Goal: Task Accomplishment & Management: Complete application form

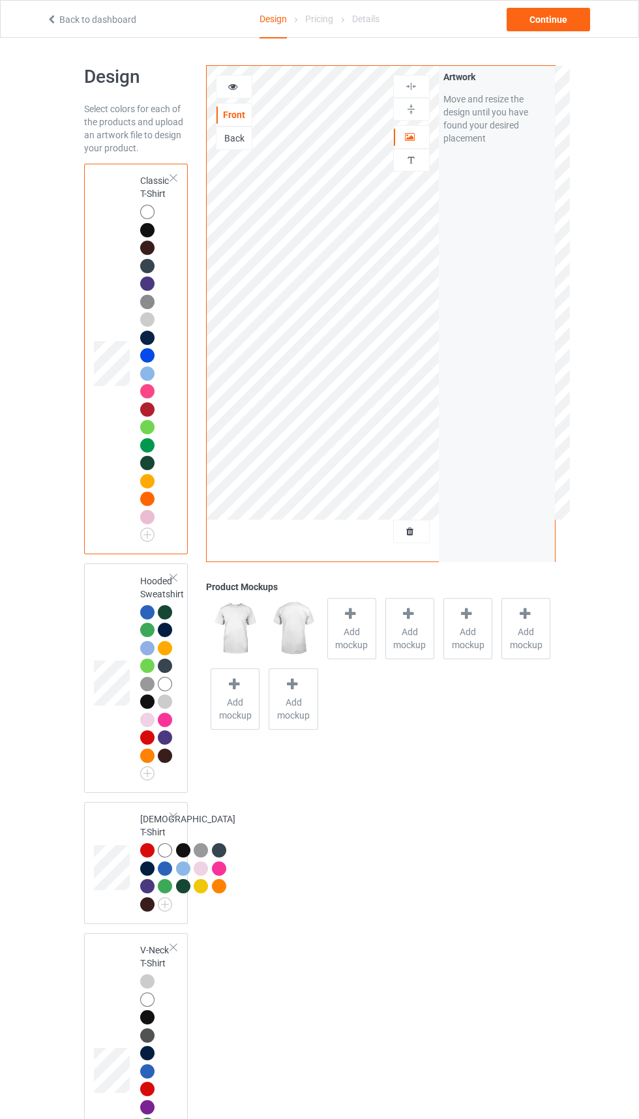
click at [111, 725] on td at bounding box center [113, 678] width 39 height 219
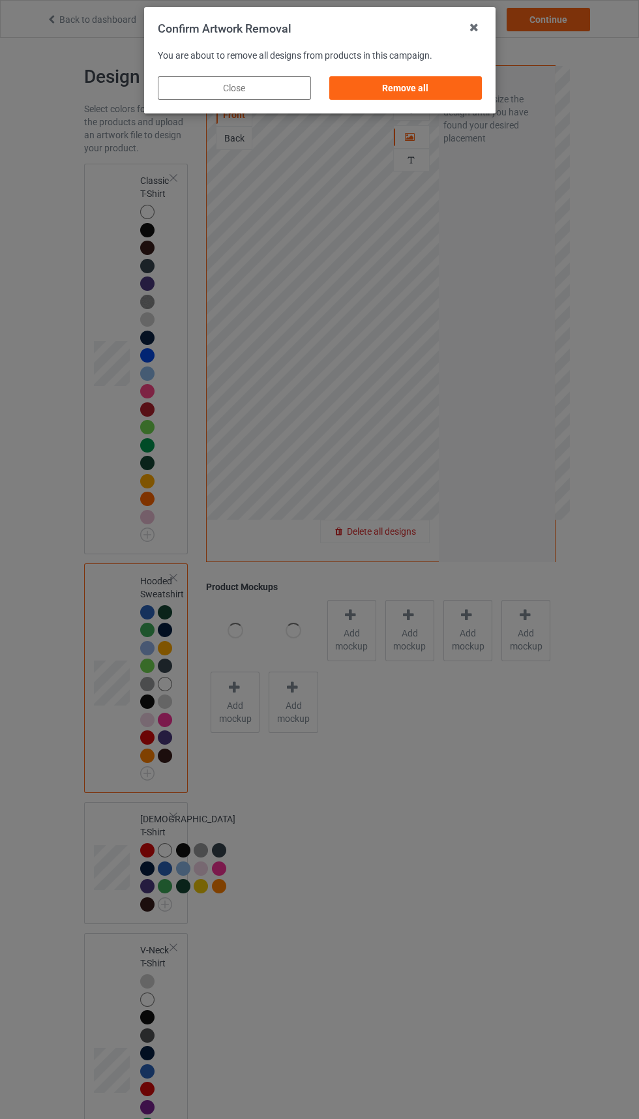
click at [399, 87] on div "Remove all" at bounding box center [405, 87] width 153 height 23
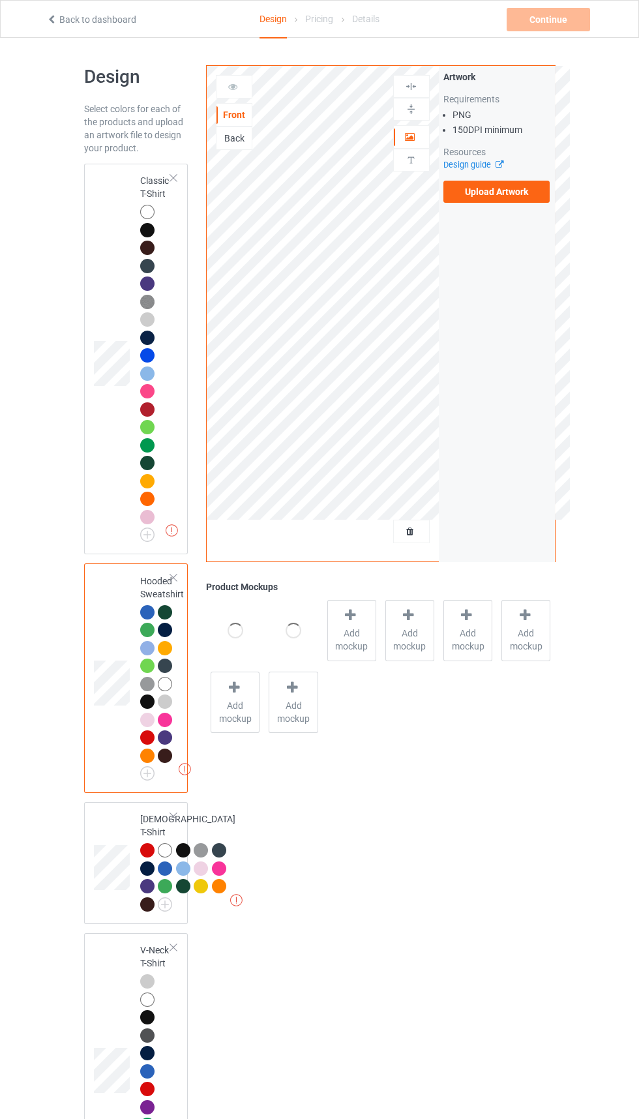
click at [502, 198] on label "Upload Artwork" at bounding box center [496, 192] width 107 height 22
click at [0, 0] on input "Upload Artwork" at bounding box center [0, 0] width 0 height 0
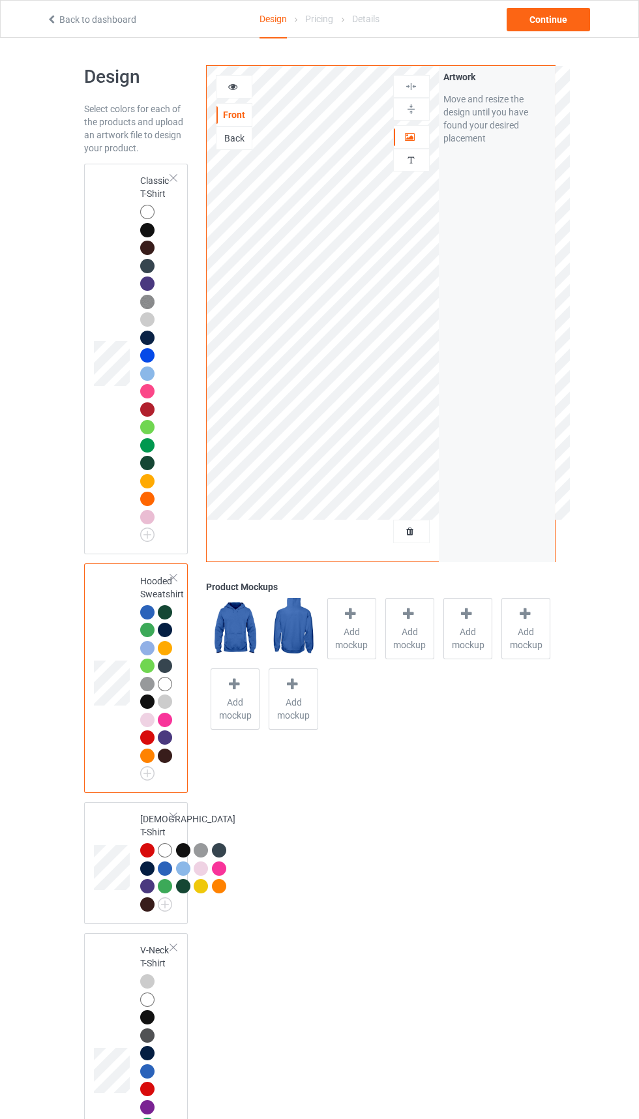
click at [235, 138] on div "Back" at bounding box center [234, 138] width 35 height 13
click at [507, 198] on label "Upload Artwork" at bounding box center [496, 192] width 107 height 22
click at [0, 0] on input "Upload Artwork" at bounding box center [0, 0] width 0 height 0
click at [238, 117] on div "Front" at bounding box center [234, 114] width 35 height 13
click at [563, 22] on div "Continue" at bounding box center [548, 19] width 83 height 23
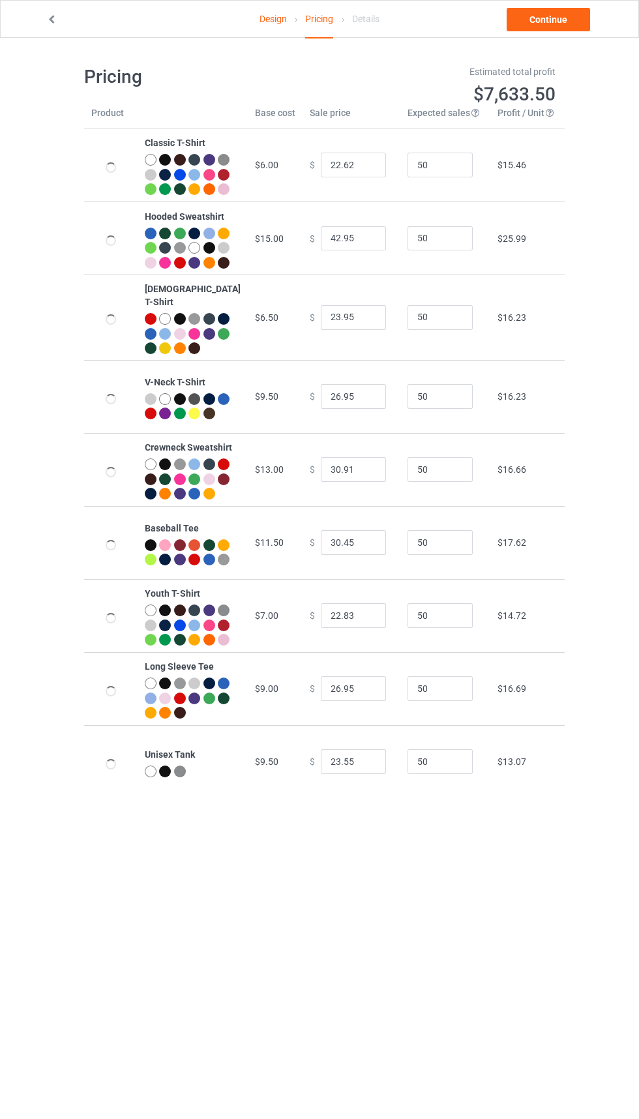
type input "26.95"
type input "46.95"
type input "26.95"
type input "30.95"
type input "39.95"
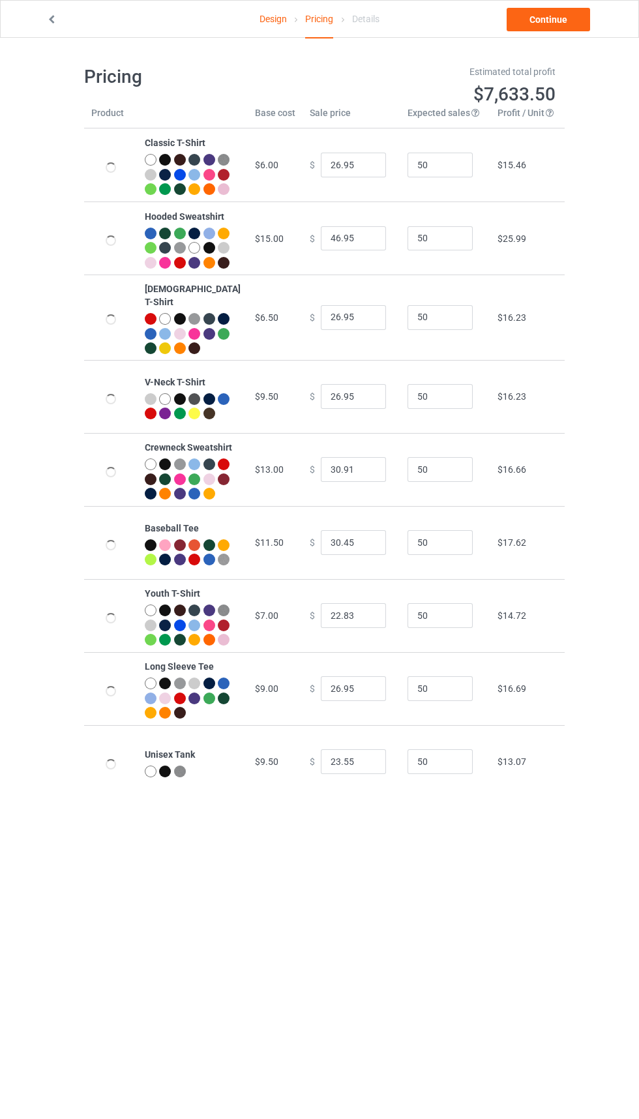
type input "39.95"
type input "26.95"
type input "31.95"
type input "28.95"
click at [321, 172] on input "26.95" at bounding box center [353, 165] width 65 height 25
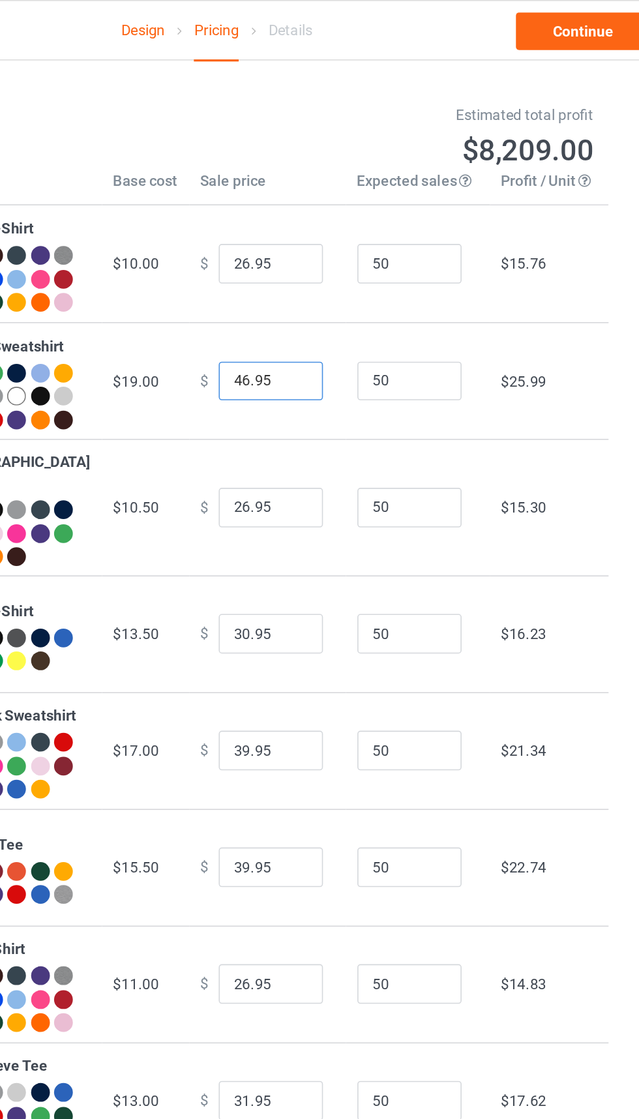
click at [329, 251] on input "46.95" at bounding box center [353, 238] width 65 height 25
click at [324, 251] on input "46.95" at bounding box center [353, 238] width 65 height 25
click at [338, 251] on input "41.95" at bounding box center [353, 238] width 65 height 25
click at [339, 251] on input "41.95" at bounding box center [353, 238] width 65 height 25
click at [323, 251] on input "41.95" at bounding box center [353, 238] width 65 height 25
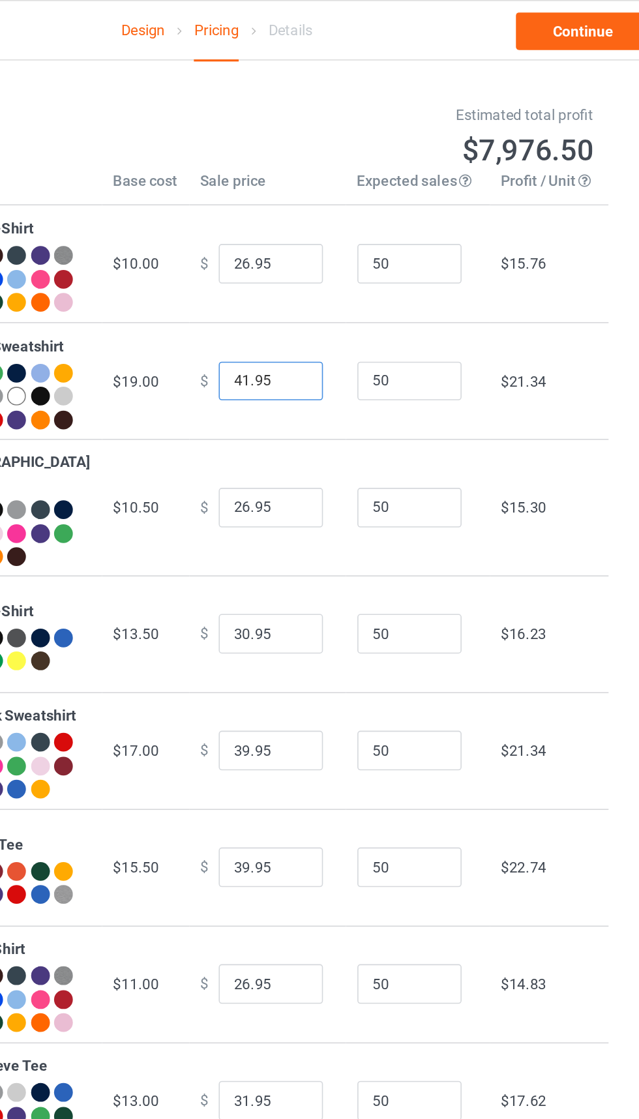
click at [333, 251] on input "41.95" at bounding box center [353, 238] width 65 height 25
click at [337, 251] on input "41.95" at bounding box center [353, 238] width 65 height 25
click at [329, 251] on input "41.95" at bounding box center [353, 238] width 65 height 25
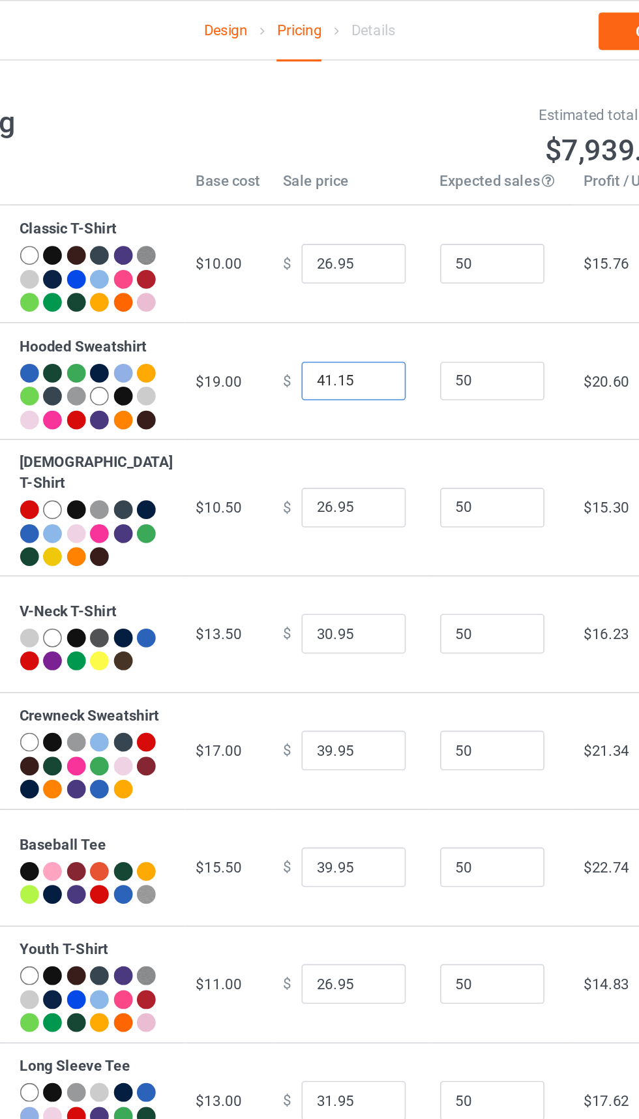
type input "41.15"
click at [343, 176] on input "26.95" at bounding box center [353, 165] width 65 height 25
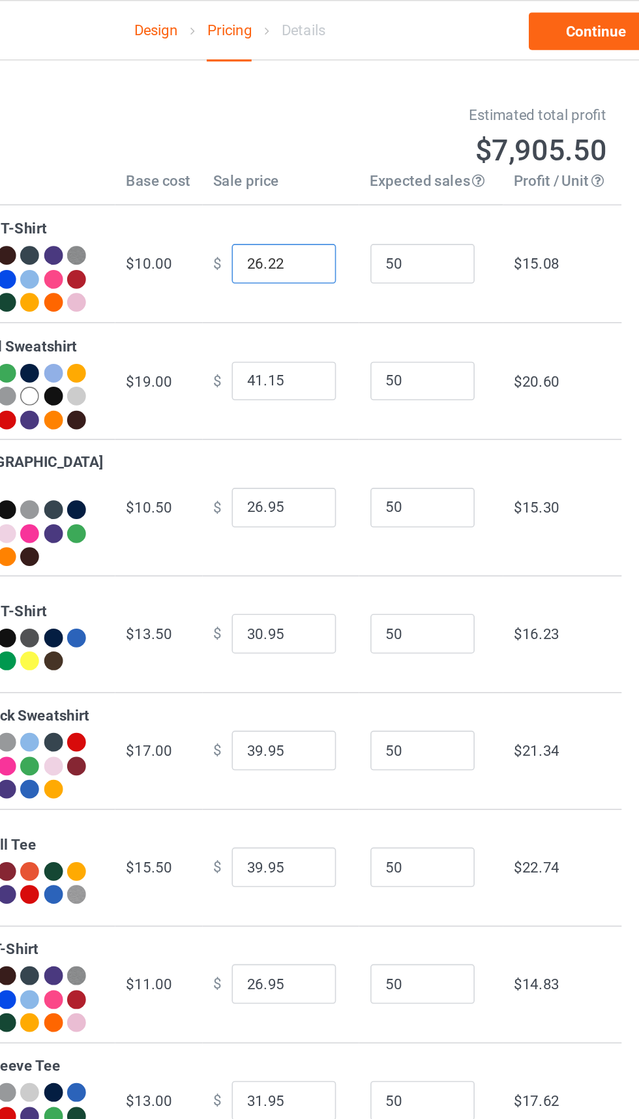
click at [322, 172] on input "26.22" at bounding box center [353, 165] width 65 height 25
click at [324, 172] on input "26.22" at bounding box center [353, 165] width 65 height 25
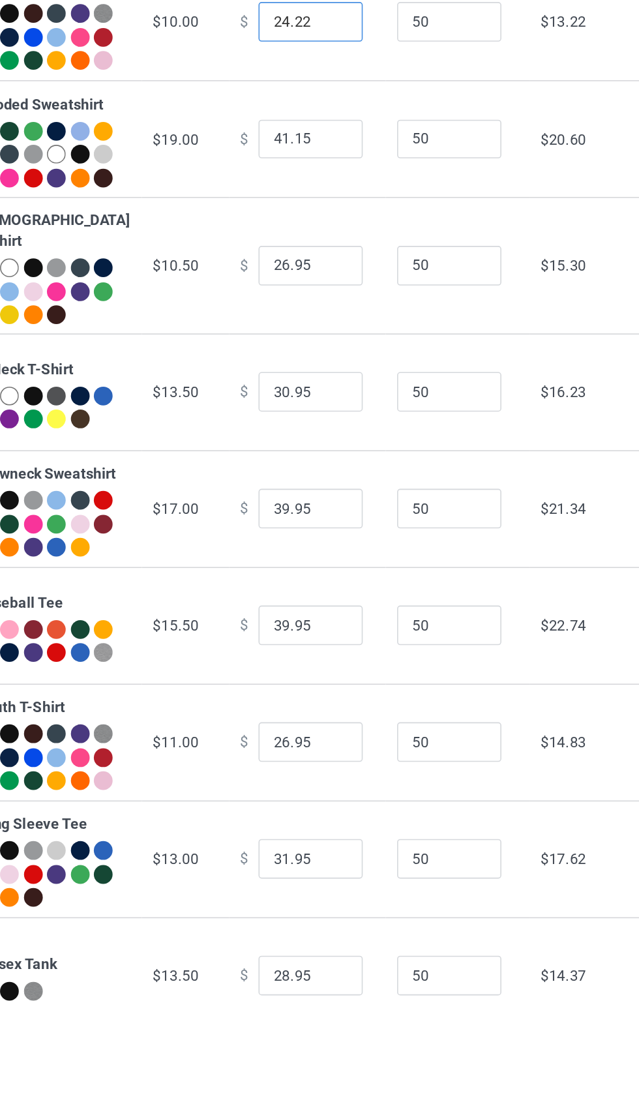
type input "24.22"
click at [323, 330] on input "26.95" at bounding box center [353, 317] width 65 height 25
click at [346, 330] on input "24.95" at bounding box center [353, 317] width 65 height 25
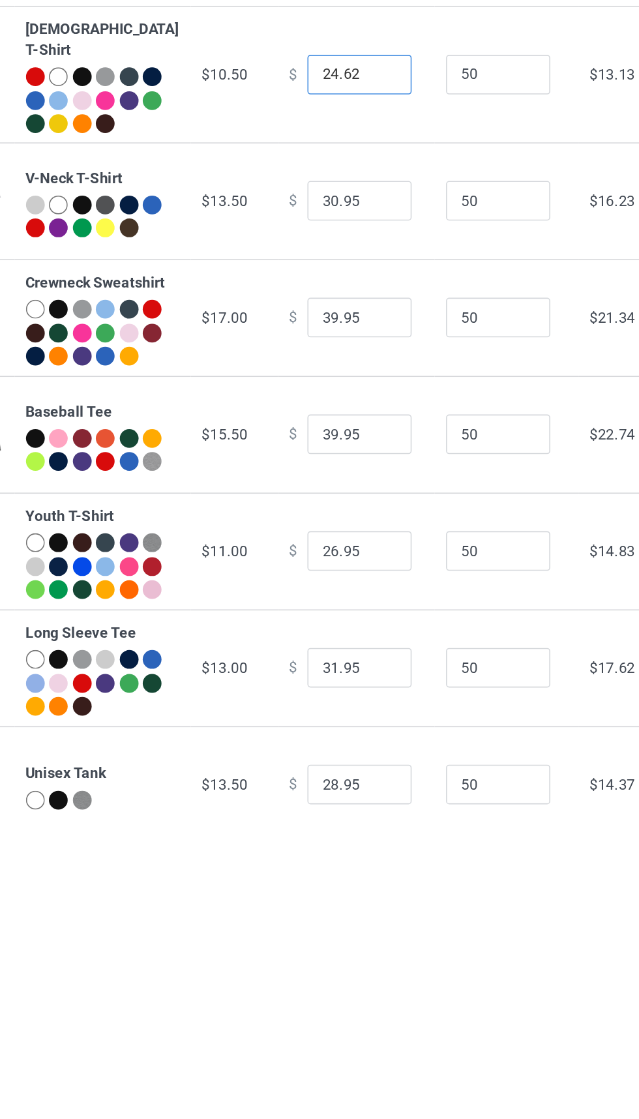
type input "24.62"
click at [324, 409] on input "30.95" at bounding box center [353, 396] width 65 height 25
click at [344, 409] on input "26.95" at bounding box center [353, 396] width 65 height 25
click at [325, 409] on input "26.36" at bounding box center [353, 396] width 65 height 25
click at [321, 409] on input "26.36" at bounding box center [353, 396] width 65 height 25
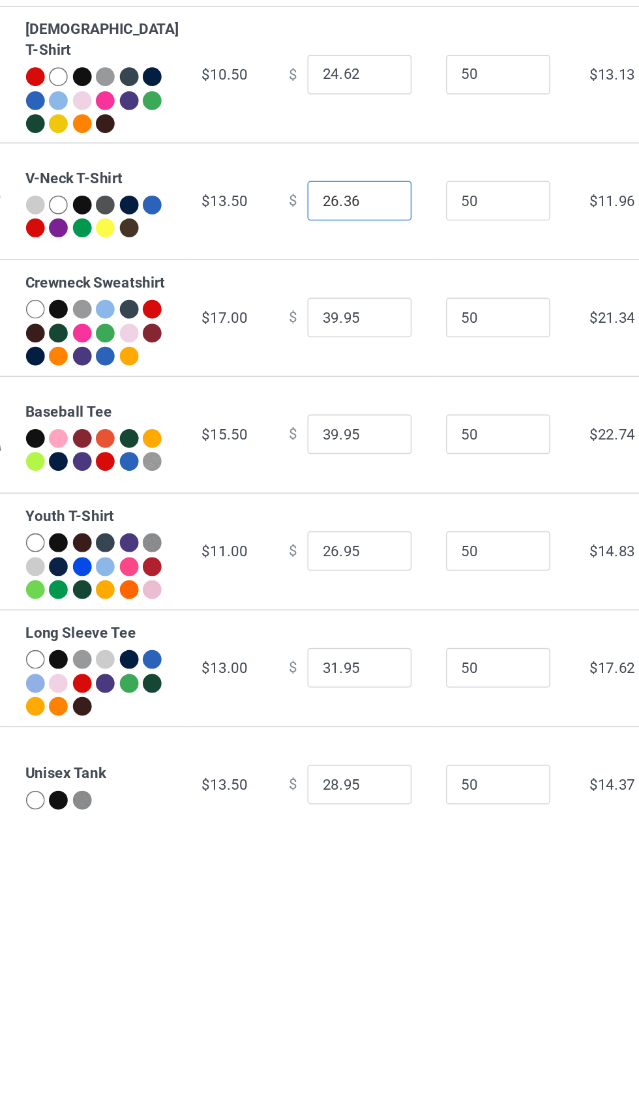
click at [332, 409] on input "26.36" at bounding box center [353, 396] width 65 height 25
click at [325, 409] on input "26.36" at bounding box center [353, 396] width 65 height 25
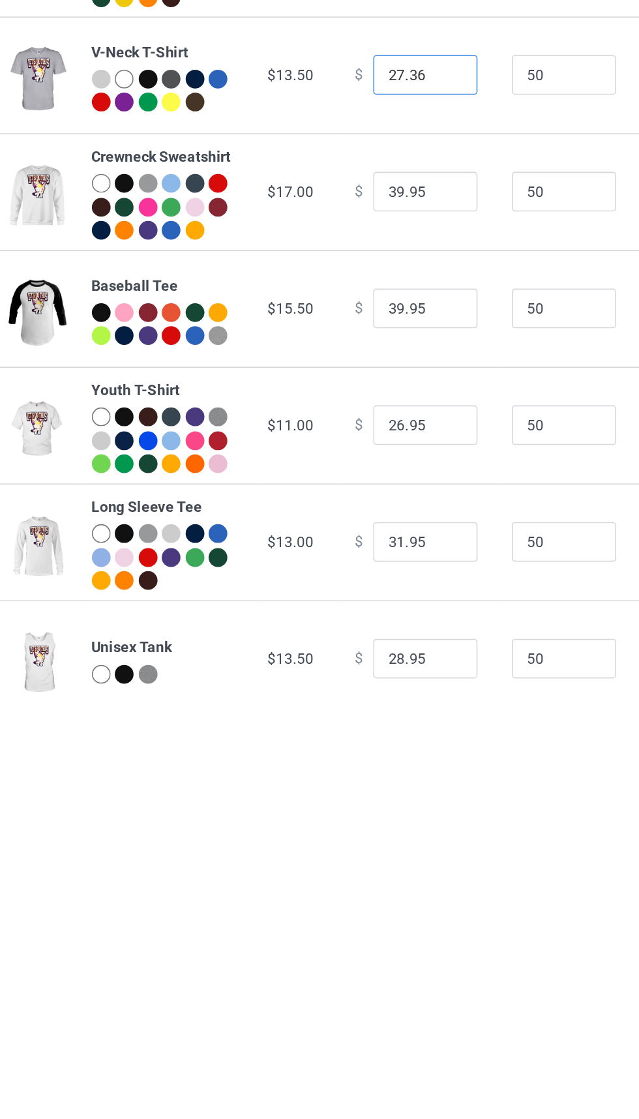
type input "27.36"
click at [321, 482] on input "39.95" at bounding box center [353, 469] width 65 height 25
click at [325, 482] on input "39.95" at bounding box center [353, 469] width 65 height 25
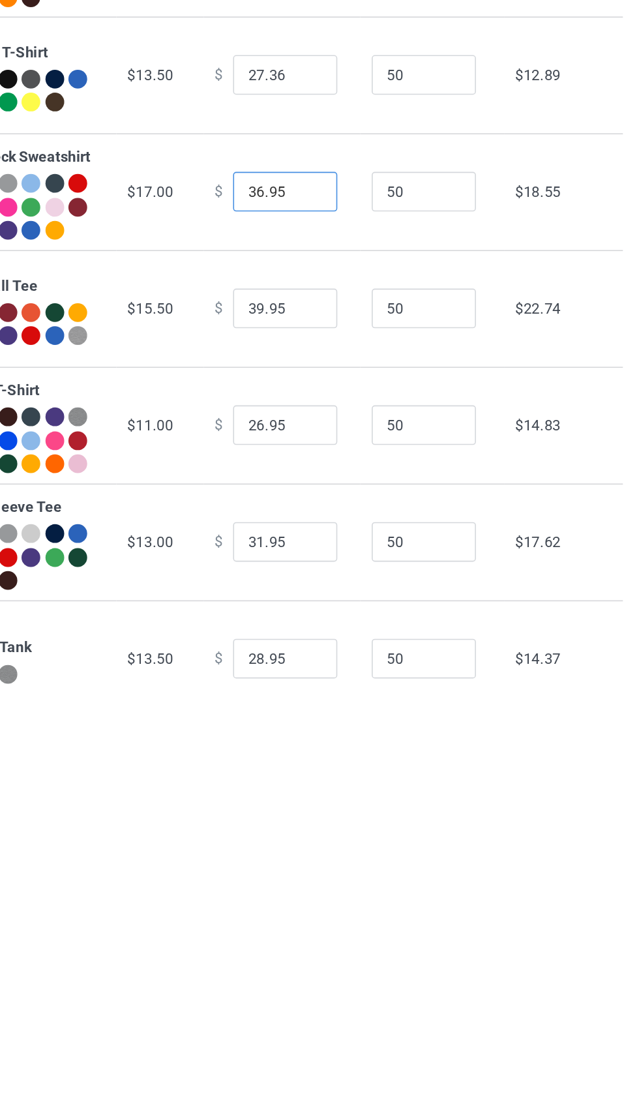
click at [344, 482] on input "36.95" at bounding box center [353, 469] width 65 height 25
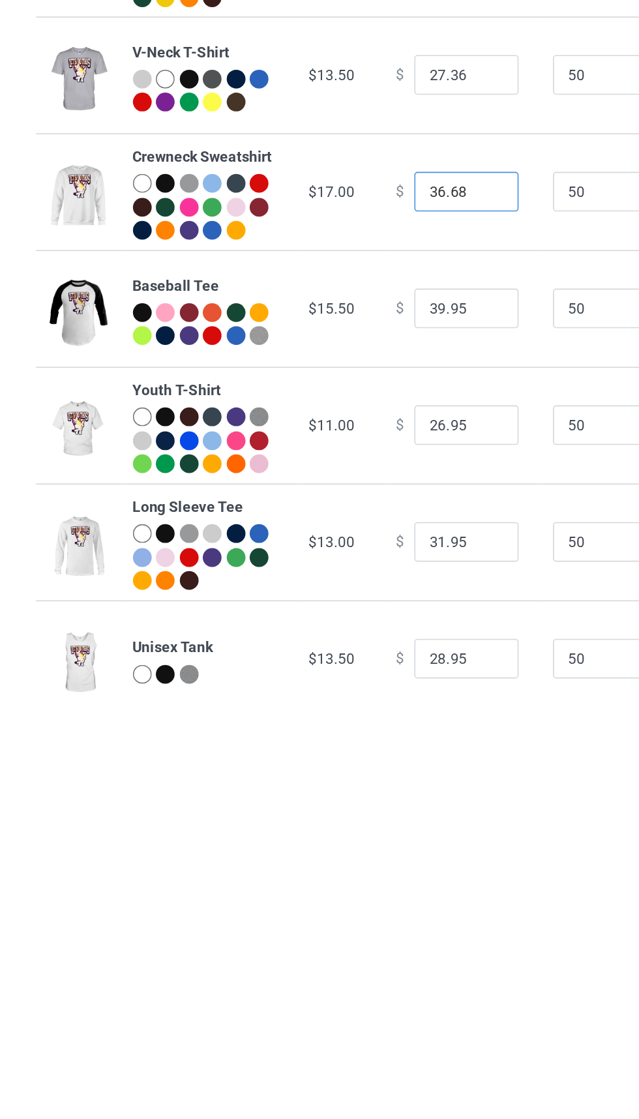
type input "36.68"
click at [324, 555] on input "39.95" at bounding box center [353, 542] width 65 height 25
click at [333, 555] on input "39.95" at bounding box center [353, 542] width 65 height 25
click at [325, 555] on input "39.55" at bounding box center [353, 542] width 65 height 25
click at [321, 555] on input "39.55" at bounding box center [353, 542] width 65 height 25
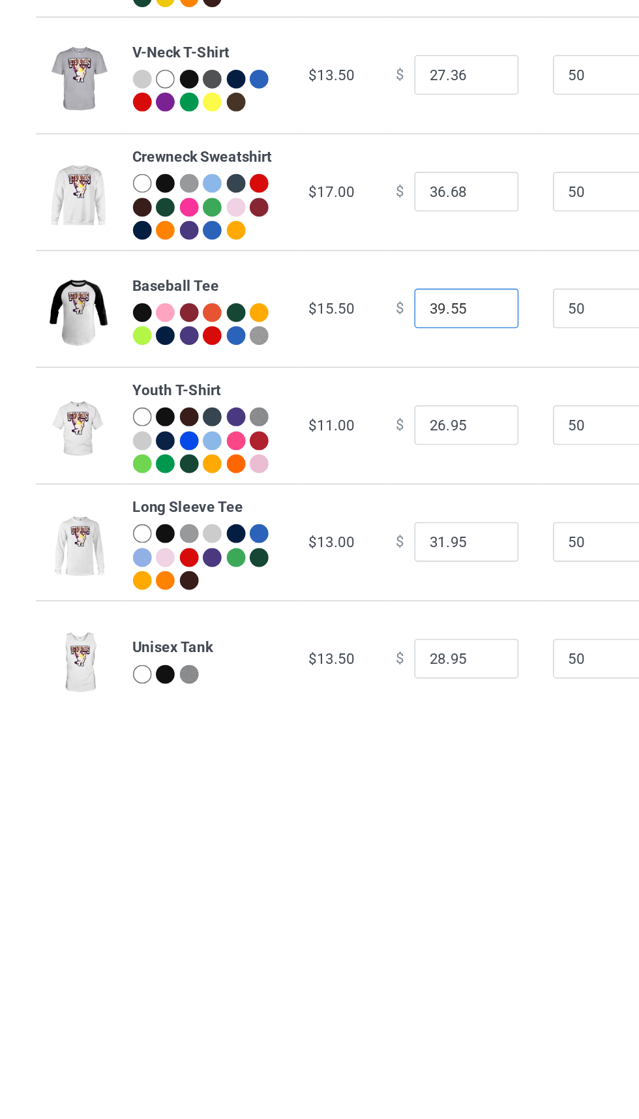
click at [321, 555] on input "39.55" at bounding box center [353, 542] width 65 height 25
click at [329, 555] on input "39.55" at bounding box center [353, 542] width 65 height 25
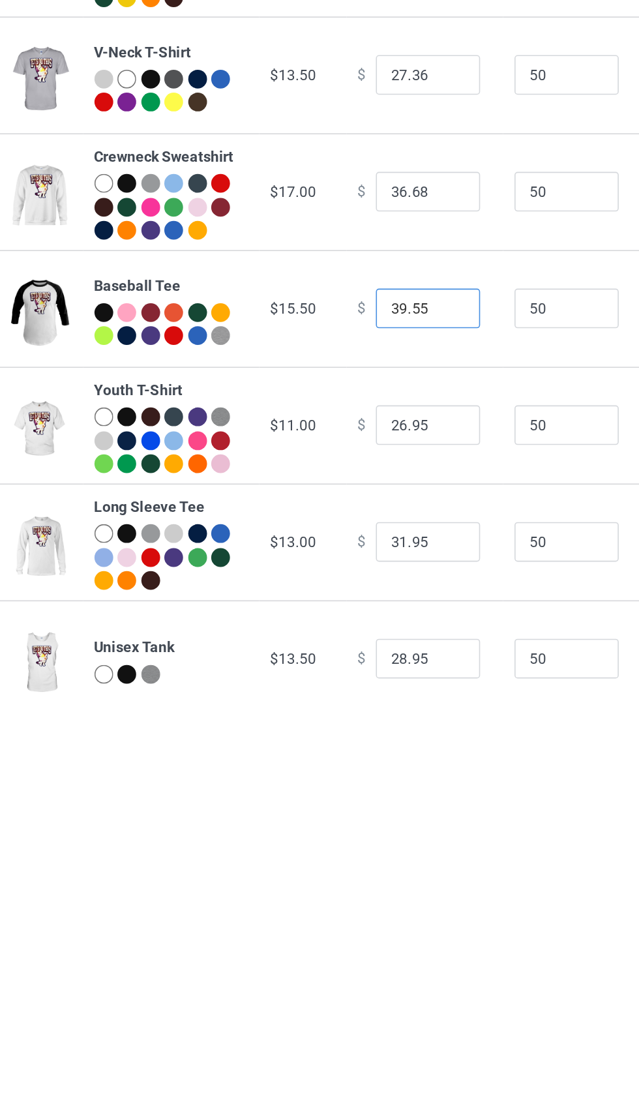
click at [321, 555] on input "39.55" at bounding box center [353, 542] width 65 height 25
click at [328, 555] on input "39.55" at bounding box center [353, 542] width 65 height 25
click at [334, 555] on input "39.55" at bounding box center [353, 542] width 65 height 25
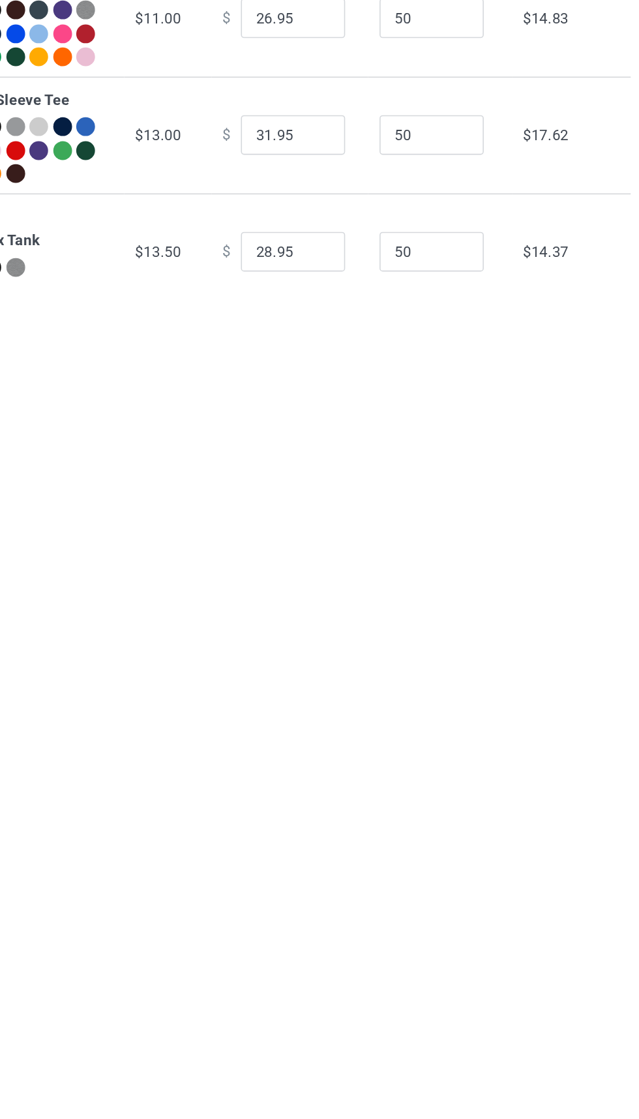
type input "30.55"
click at [336, 774] on input "28.95" at bounding box center [353, 761] width 65 height 25
click at [331, 774] on input "28.95" at bounding box center [353, 761] width 65 height 25
click at [323, 774] on input "28.45" at bounding box center [353, 761] width 65 height 25
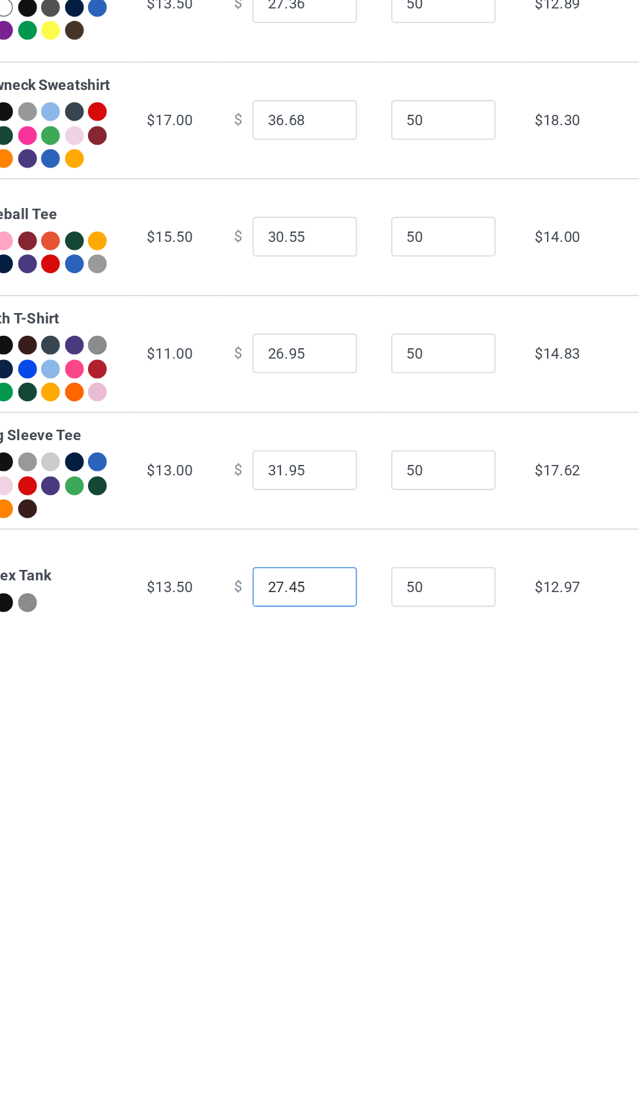
type input "27.45"
click at [340, 628] on input "26.95" at bounding box center [353, 615] width 65 height 25
type input "26.92"
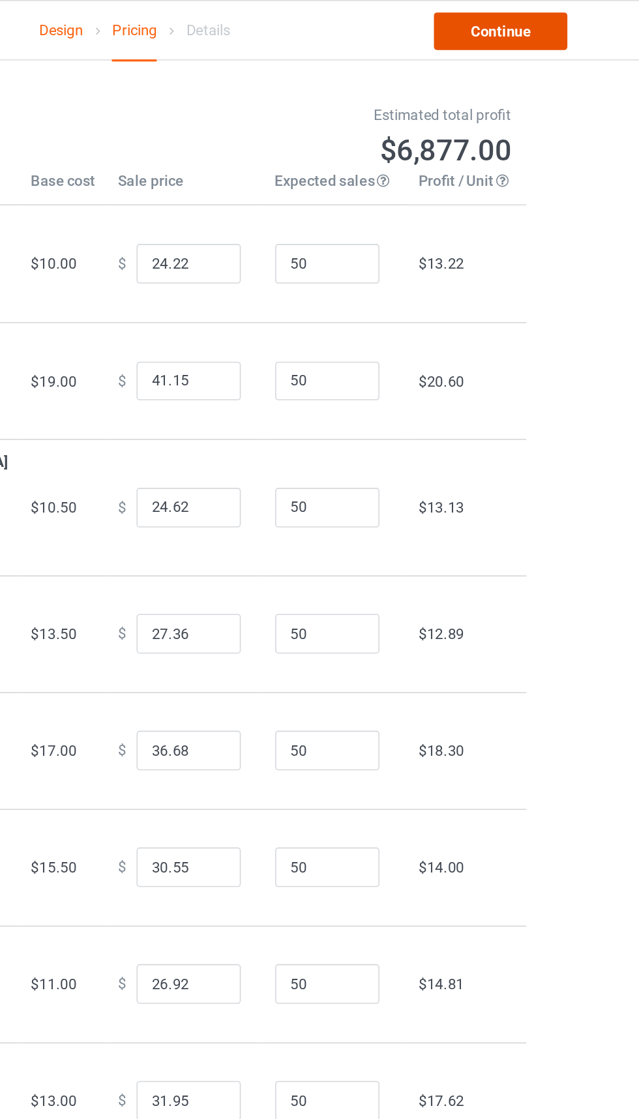
click at [570, 27] on link "Continue" at bounding box center [548, 19] width 83 height 23
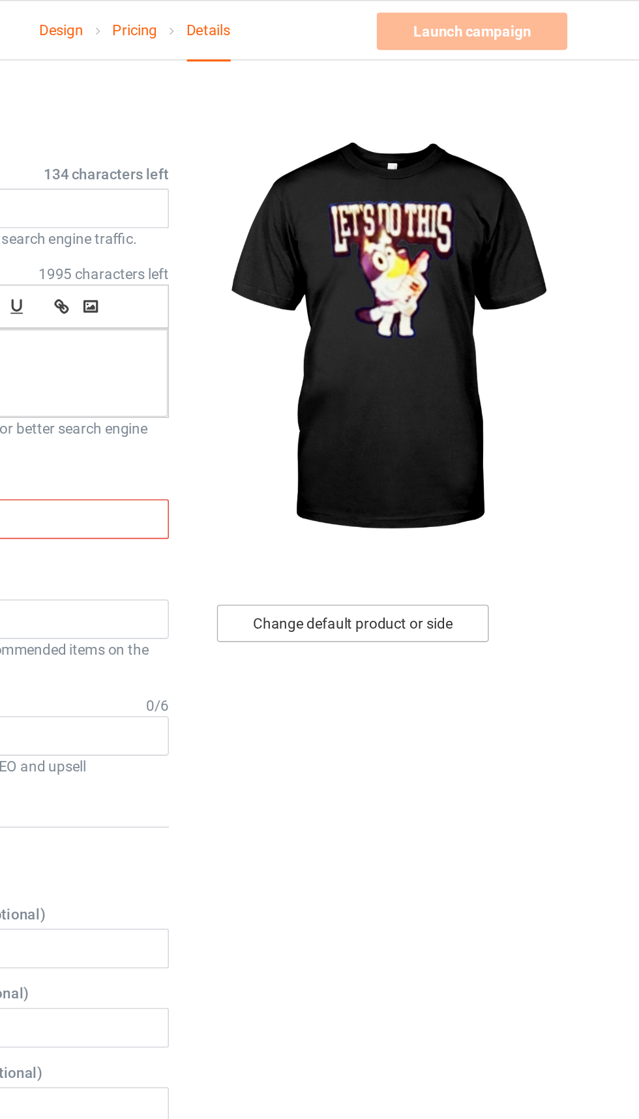
click at [488, 386] on div "Change default product or side" at bounding box center [456, 389] width 170 height 23
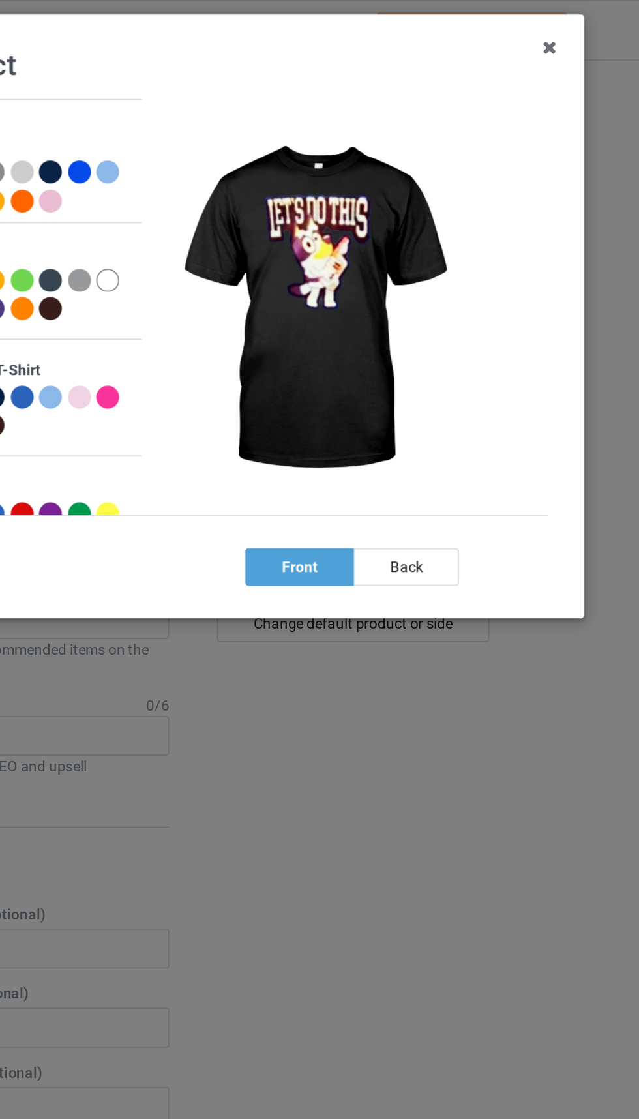
click at [496, 359] on div "back" at bounding box center [489, 354] width 66 height 23
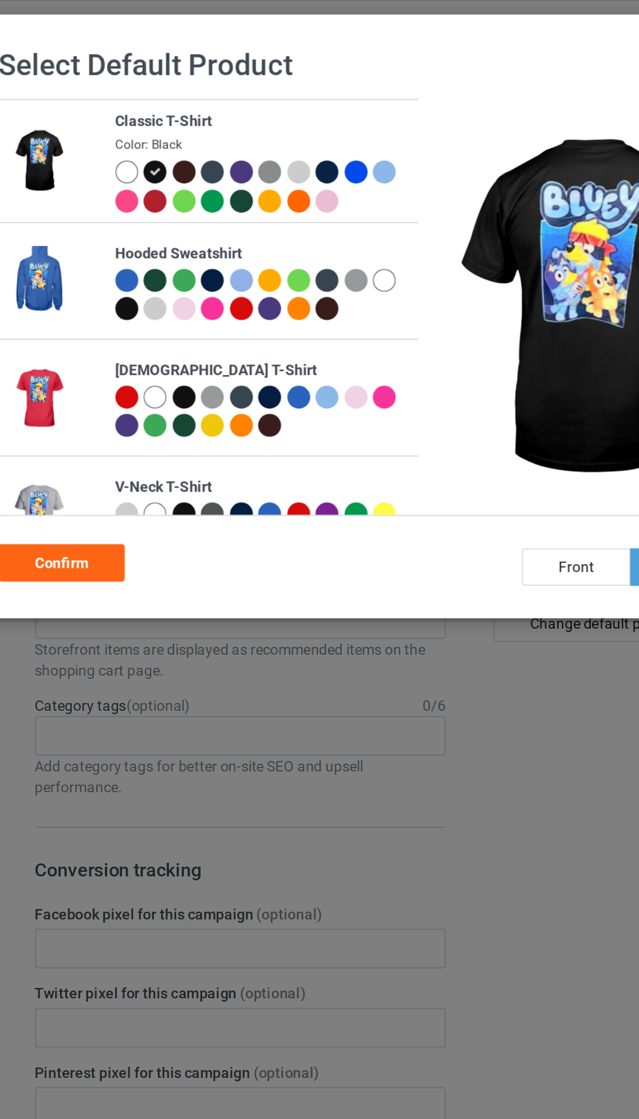
click at [220, 183] on div at bounding box center [215, 177] width 18 height 18
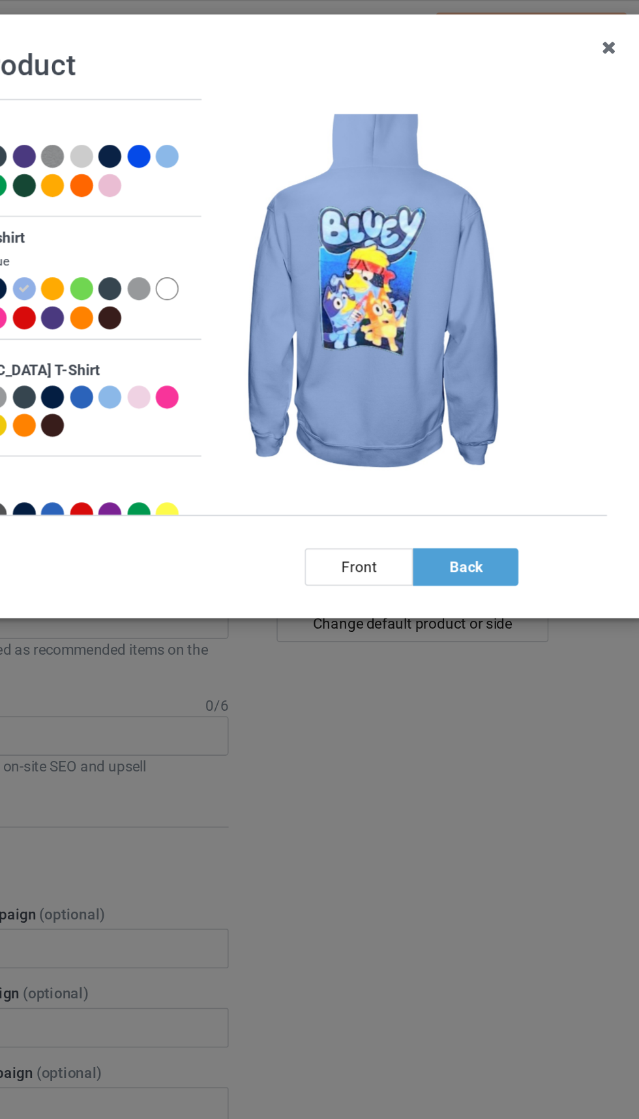
click at [423, 355] on div "front" at bounding box center [423, 354] width 68 height 23
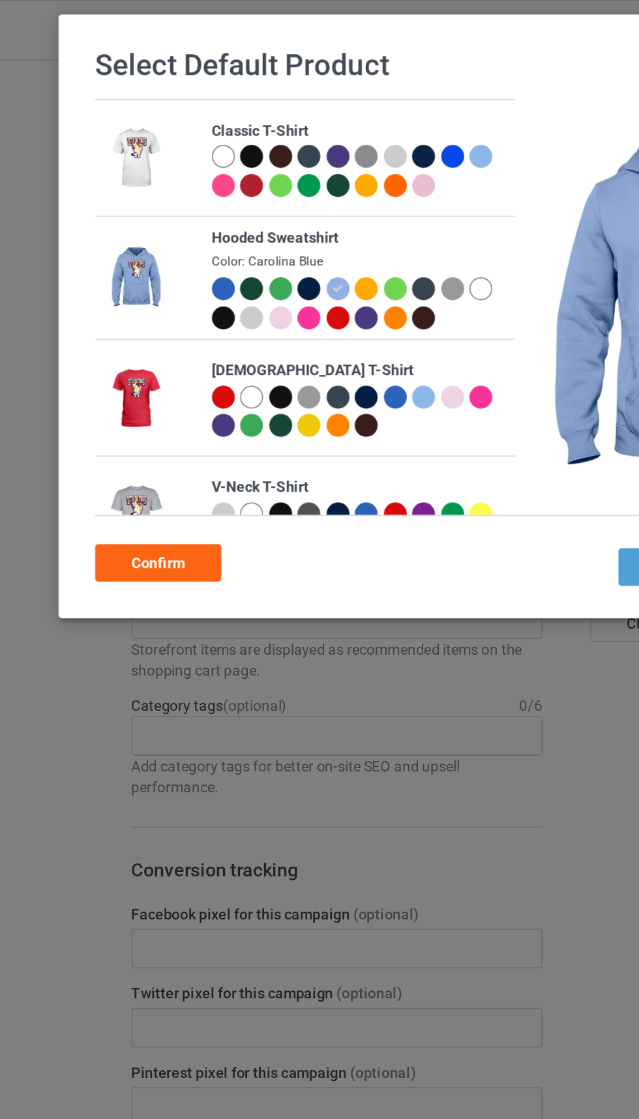
click at [112, 348] on div "Confirm" at bounding box center [100, 351] width 79 height 23
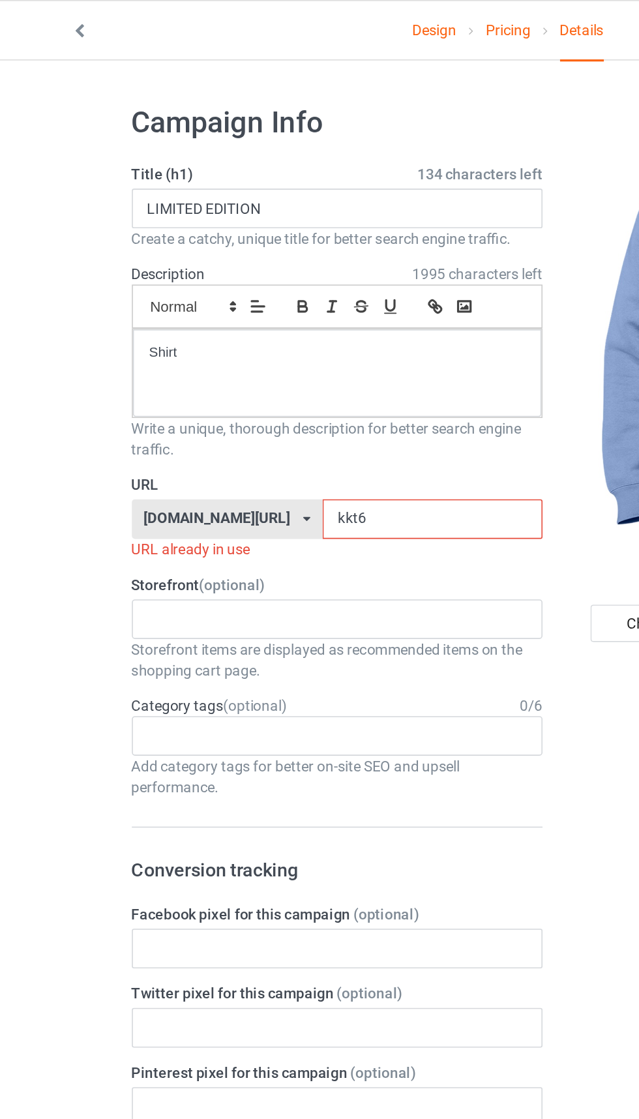
click at [255, 324] on input "kkt6" at bounding box center [272, 324] width 138 height 25
type input "k"
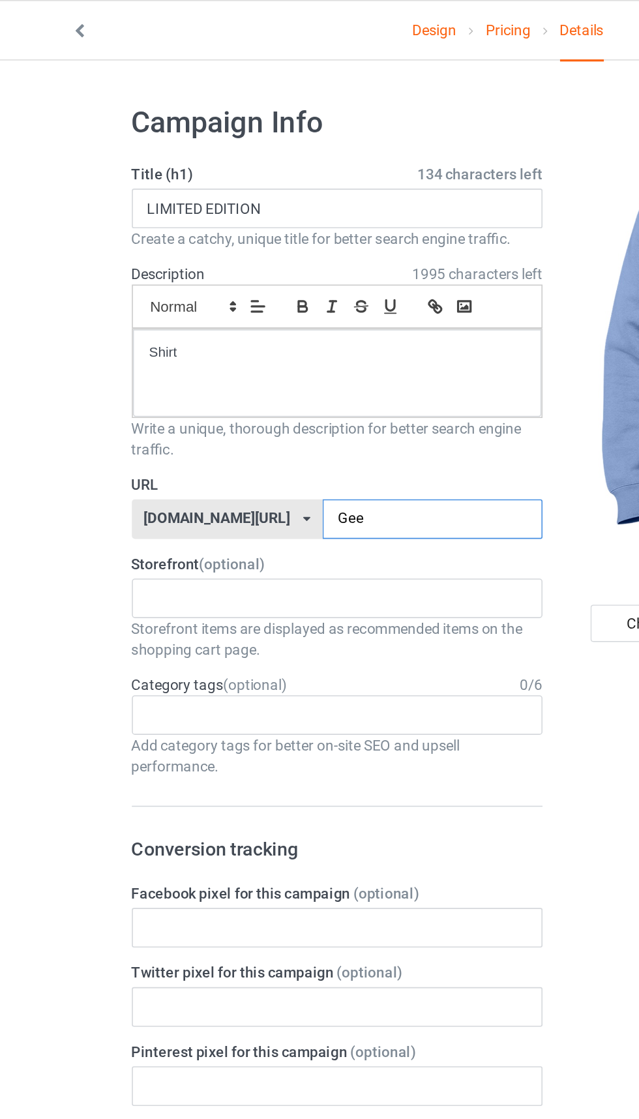
type input "Gee6"
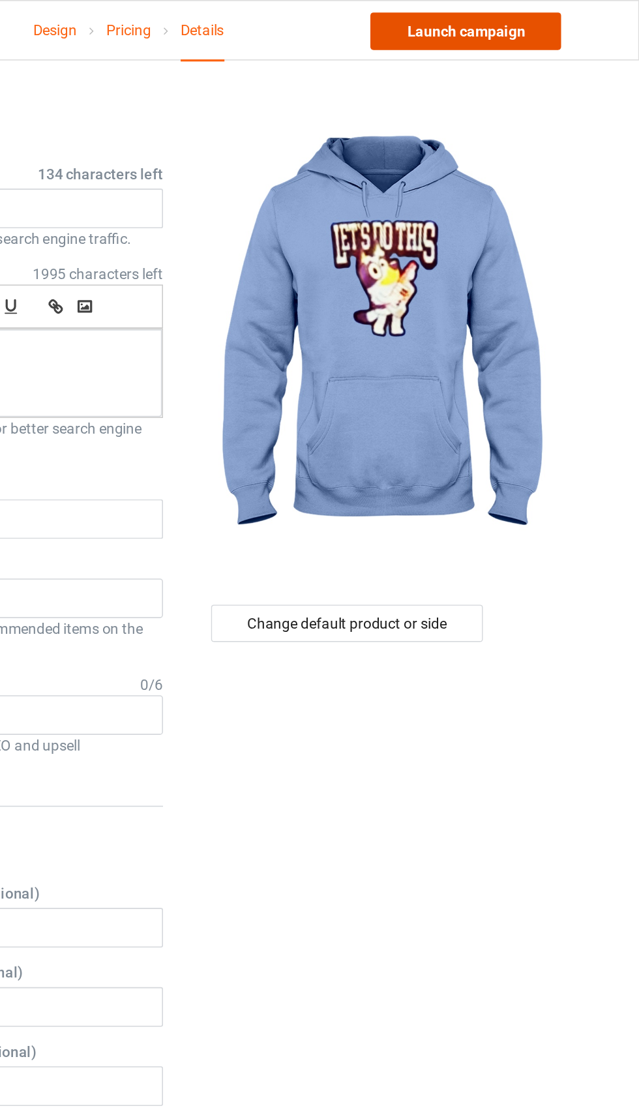
click at [567, 19] on link "Launch campaign" at bounding box center [530, 19] width 119 height 23
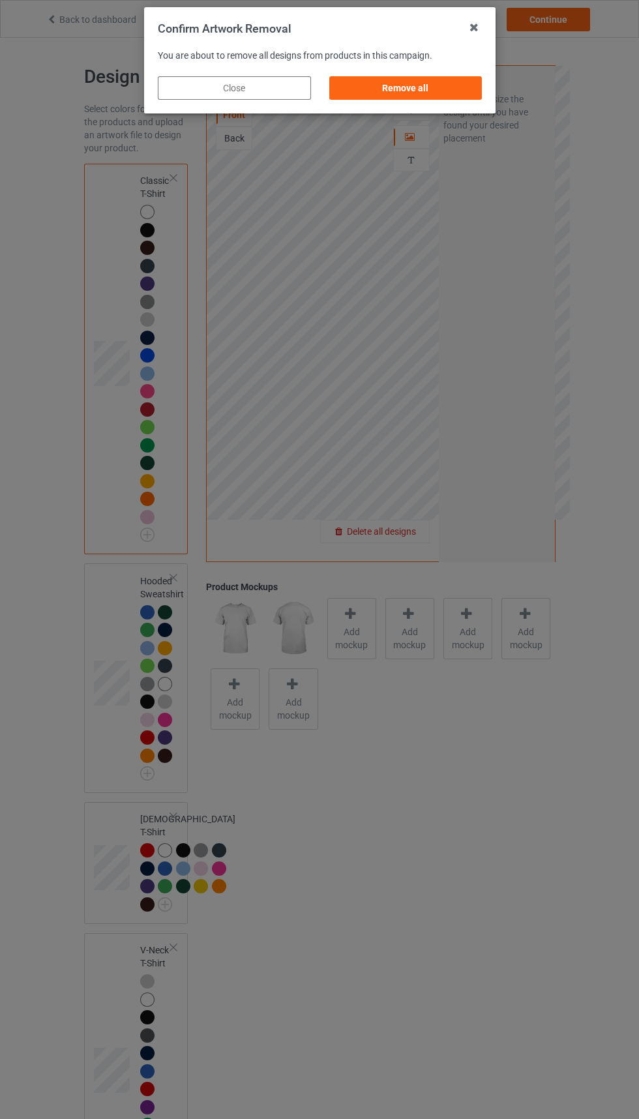
click at [430, 87] on div "Remove all" at bounding box center [405, 87] width 153 height 23
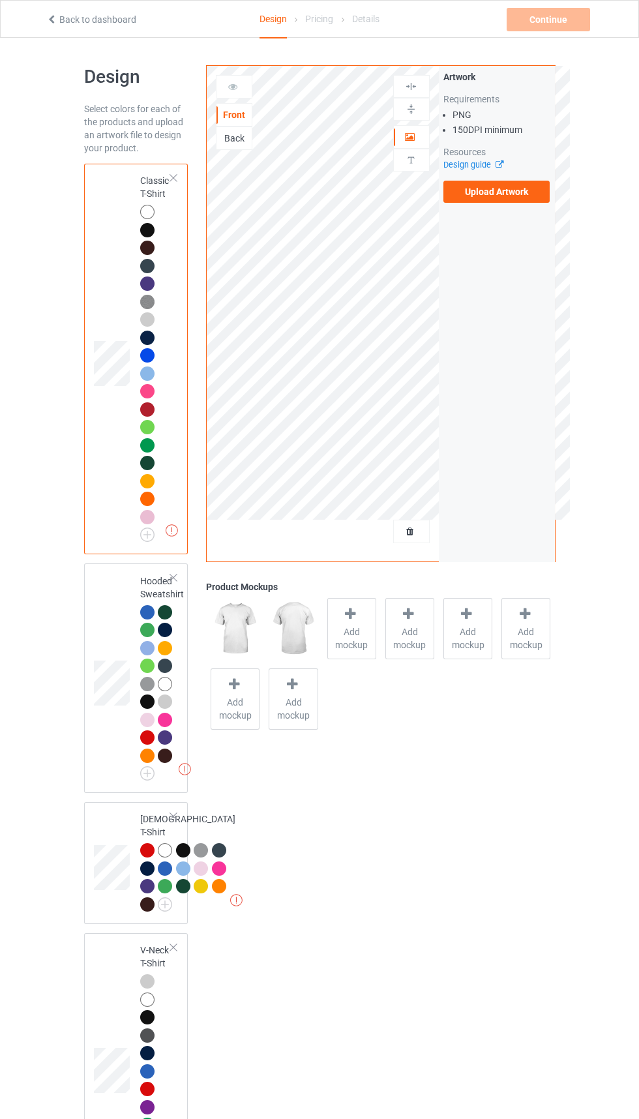
click at [500, 191] on label "Upload Artwork" at bounding box center [496, 192] width 107 height 22
click at [0, 0] on input "Upload Artwork" at bounding box center [0, 0] width 0 height 0
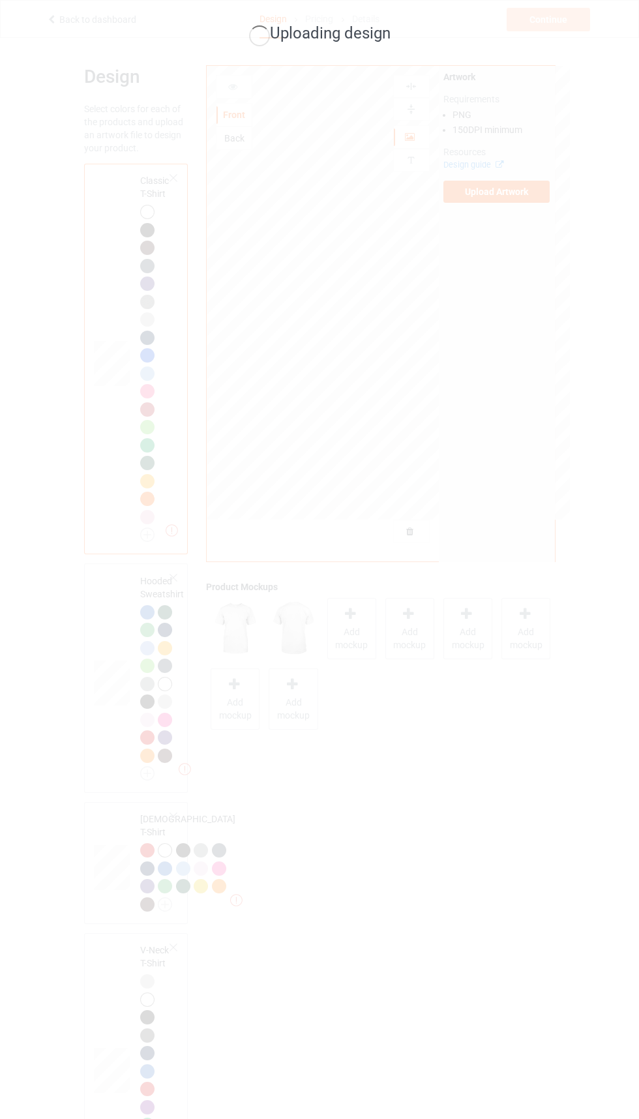
click at [636, 1071] on div "Uploading design" at bounding box center [319, 559] width 639 height 1119
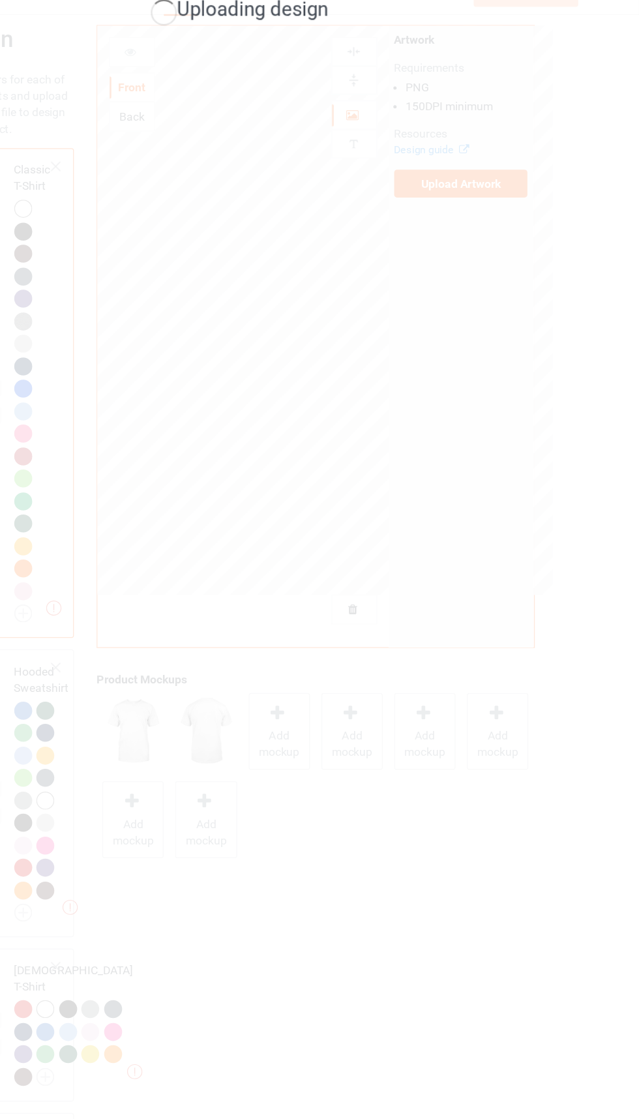
scroll to position [20, 0]
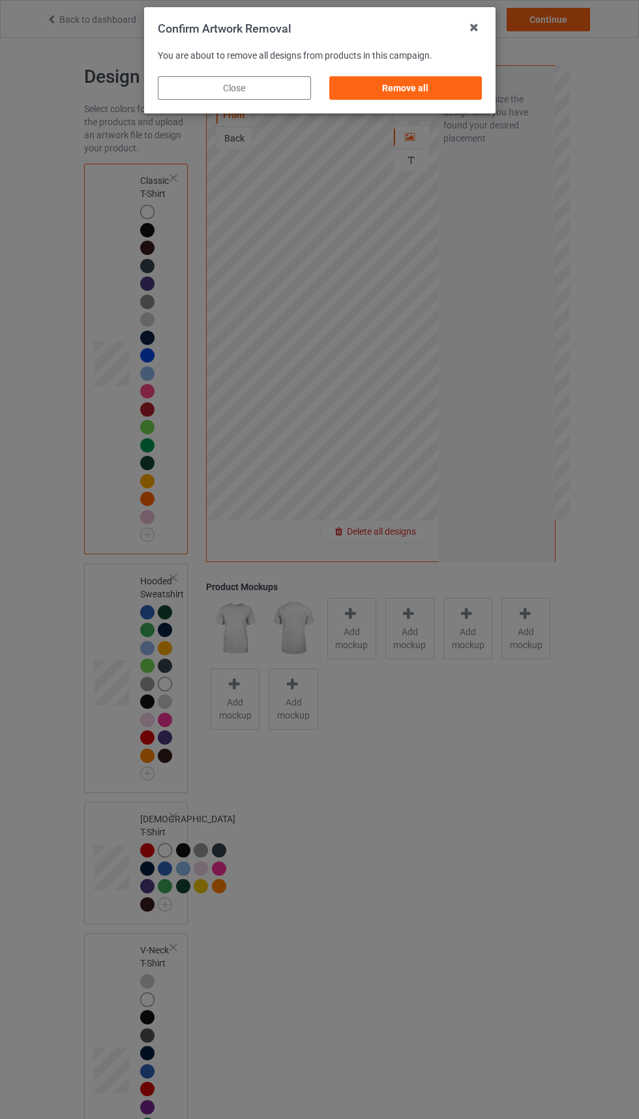
click at [445, 92] on div "Remove all" at bounding box center [405, 87] width 153 height 23
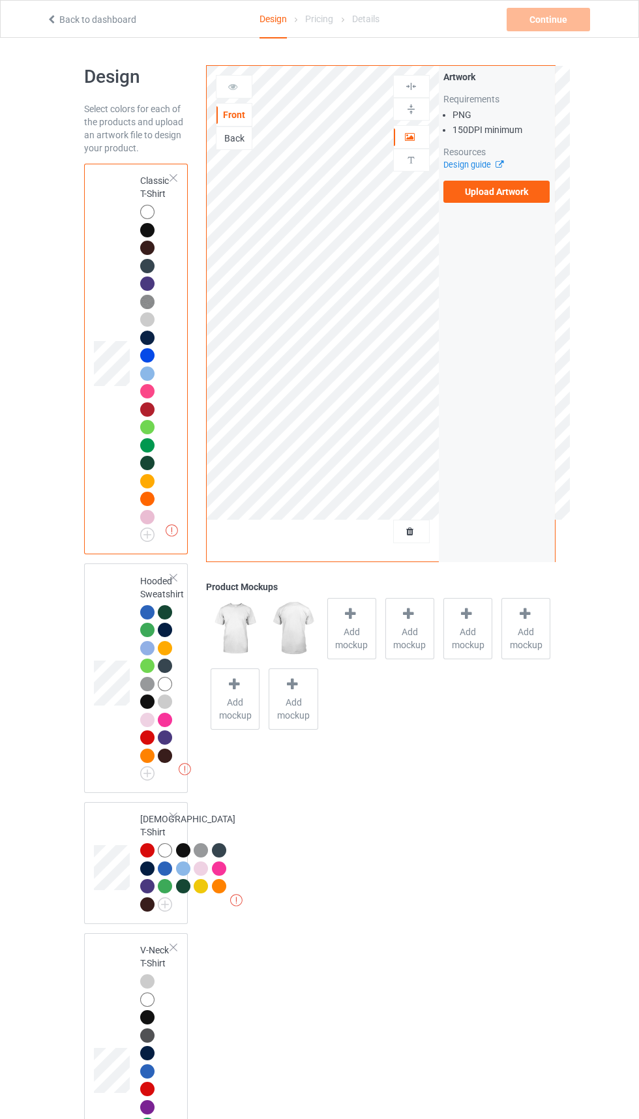
click at [515, 196] on label "Upload Artwork" at bounding box center [496, 192] width 107 height 22
click at [0, 0] on input "Upload Artwork" at bounding box center [0, 0] width 0 height 0
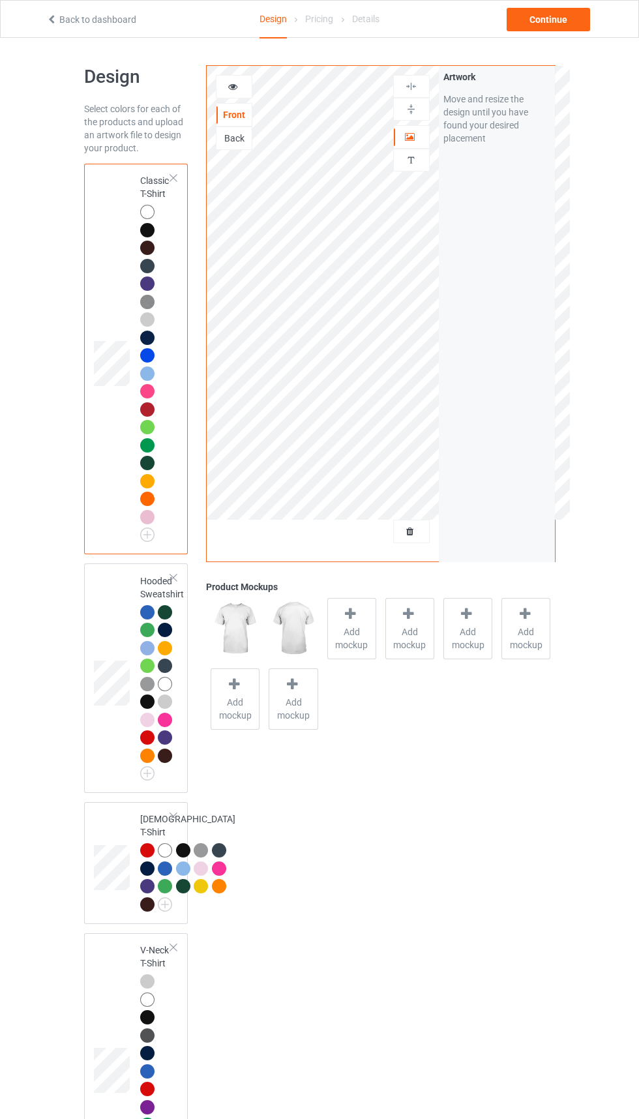
click at [230, 147] on div "Back" at bounding box center [234, 138] width 37 height 23
click at [237, 142] on div "Back" at bounding box center [234, 138] width 35 height 13
click at [506, 200] on label "Upload Artwork" at bounding box center [496, 192] width 107 height 22
click at [0, 0] on input "Upload Artwork" at bounding box center [0, 0] width 0 height 0
